Goal: Transaction & Acquisition: Book appointment/travel/reservation

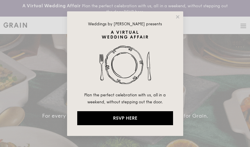
select select
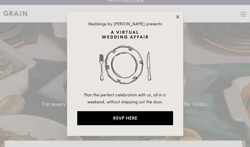
click at [178, 18] on icon at bounding box center [177, 16] width 5 height 5
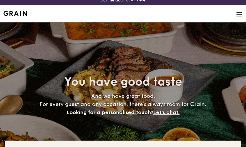
click at [238, 14] on img at bounding box center [239, 14] width 6 height 6
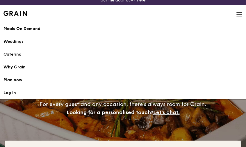
click at [18, 54] on h1 "Catering" at bounding box center [122, 54] width 239 height 6
click at [16, 54] on h1 "Catering" at bounding box center [122, 54] width 239 height 6
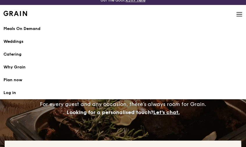
click at [15, 53] on h1 "Catering" at bounding box center [122, 54] width 239 height 6
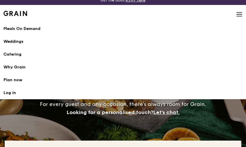
click at [14, 53] on h1 "Catering" at bounding box center [122, 54] width 239 height 6
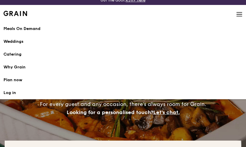
click at [18, 54] on h1 "Catering" at bounding box center [122, 54] width 239 height 6
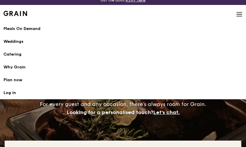
click at [15, 53] on h1 "Catering" at bounding box center [122, 54] width 239 height 6
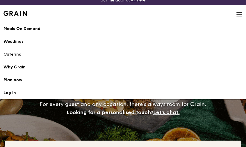
click at [238, 13] on img at bounding box center [239, 14] width 6 height 6
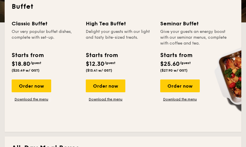
scroll to position [166, 0]
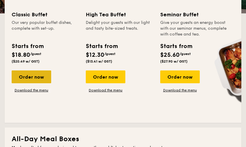
click at [35, 75] on div "Order now" at bounding box center [32, 76] width 40 height 13
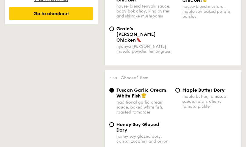
scroll to position [396, 0]
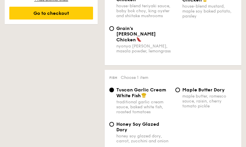
click at [148, 39] on span "Grain's [PERSON_NAME] Chicken" at bounding box center [136, 34] width 40 height 17
click at [114, 31] on input "Grain's [PERSON_NAME] Chicken nyonya [PERSON_NAME], masala powder, lemongrass" at bounding box center [111, 28] width 5 height 5
radio input "true"
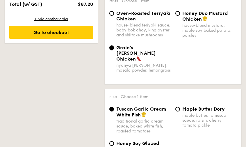
scroll to position [376, 0]
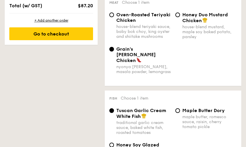
click at [191, 21] on span "Honey Duo Mustard Chicken" at bounding box center [205, 17] width 46 height 11
click at [180, 17] on input "Honey Duo Mustard Chicken house-blend mustard, maple soy baked potato, parsley" at bounding box center [177, 14] width 5 height 5
radio input "true"
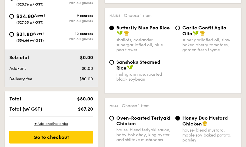
click at [182, 35] on div "Garlic Confit Aglio Olio" at bounding box center [209, 30] width 54 height 11
click at [180, 30] on input "Garlic Confit Aglio Olio super garlicfied oil, slow baked cherry tomatoes, gard…" at bounding box center [177, 28] width 5 height 5
radio input "true"
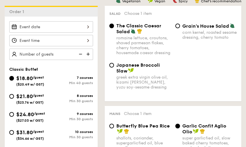
scroll to position [174, 0]
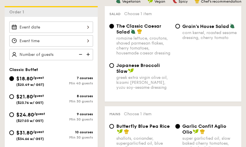
click at [198, 28] on span "Grain's House Salad" at bounding box center [205, 27] width 47 height 6
click at [180, 28] on input "Grain's House Salad corn kernel, roasted sesame dressing, cherry tomato" at bounding box center [177, 26] width 5 height 5
radio input "true"
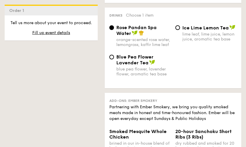
scroll to position [744, 0]
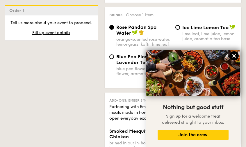
click at [234, 54] on icon at bounding box center [233, 55] width 5 height 5
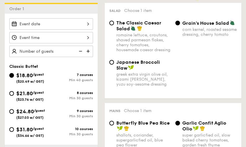
scroll to position [178, 0]
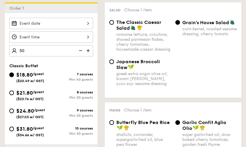
type input "50 guests"
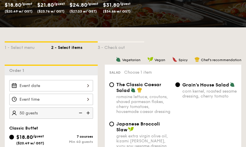
scroll to position [111, 0]
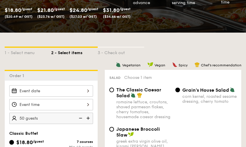
select select
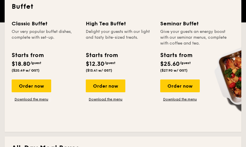
scroll to position [157, 0]
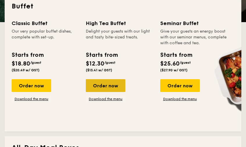
click at [98, 86] on div "Order now" at bounding box center [106, 85] width 40 height 13
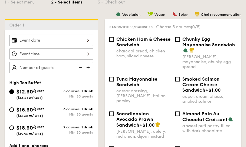
scroll to position [162, 0]
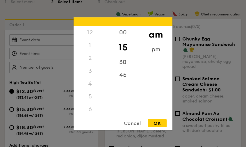
click at [71, 51] on div "12 1 2 3 4 5 6 7 8 9 10 11 00 15 30 45 am pm Cancel OK" at bounding box center [51, 53] width 84 height 11
click at [155, 123] on div "OK" at bounding box center [157, 123] width 19 height 8
type input "11:15AM"
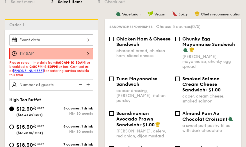
select select
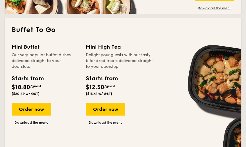
scroll to position [401, 0]
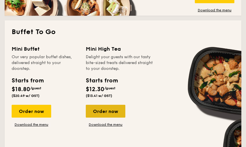
click at [91, 112] on div "Order now" at bounding box center [106, 111] width 40 height 13
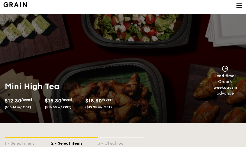
select select
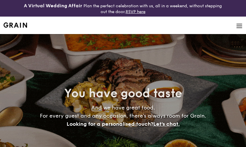
click at [237, 26] on img at bounding box center [239, 26] width 6 height 6
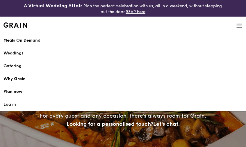
click at [13, 65] on h1 "Catering" at bounding box center [122, 66] width 239 height 6
click at [14, 65] on h1 "Catering" at bounding box center [122, 66] width 239 height 6
click at [16, 87] on link "Plan now" at bounding box center [122, 91] width 239 height 13
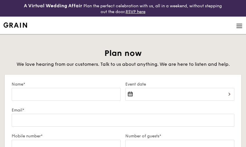
select select
click at [239, 26] on img at bounding box center [239, 26] width 6 height 6
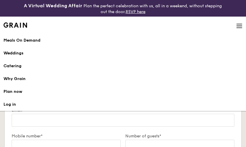
click at [15, 65] on div "Catering" at bounding box center [122, 66] width 239 height 6
select select
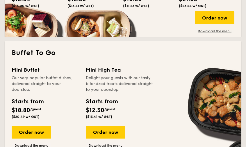
scroll to position [432, 0]
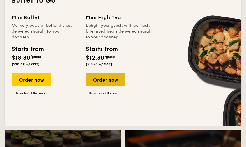
click at [108, 78] on div "Order now" at bounding box center [106, 79] width 40 height 13
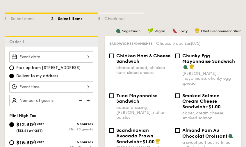
scroll to position [145, 0]
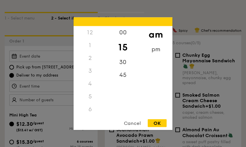
click at [66, 88] on div "12 1 2 3 4 5 6 7 8 9 10 11 00 15 30 45 am pm Cancel OK" at bounding box center [51, 85] width 84 height 11
click at [155, 119] on div "OK" at bounding box center [157, 123] width 19 height 8
type input "11:15AM"
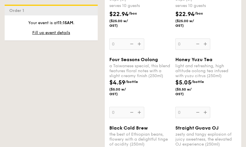
scroll to position [1096, 0]
